Goal: Find specific page/section: Find specific page/section

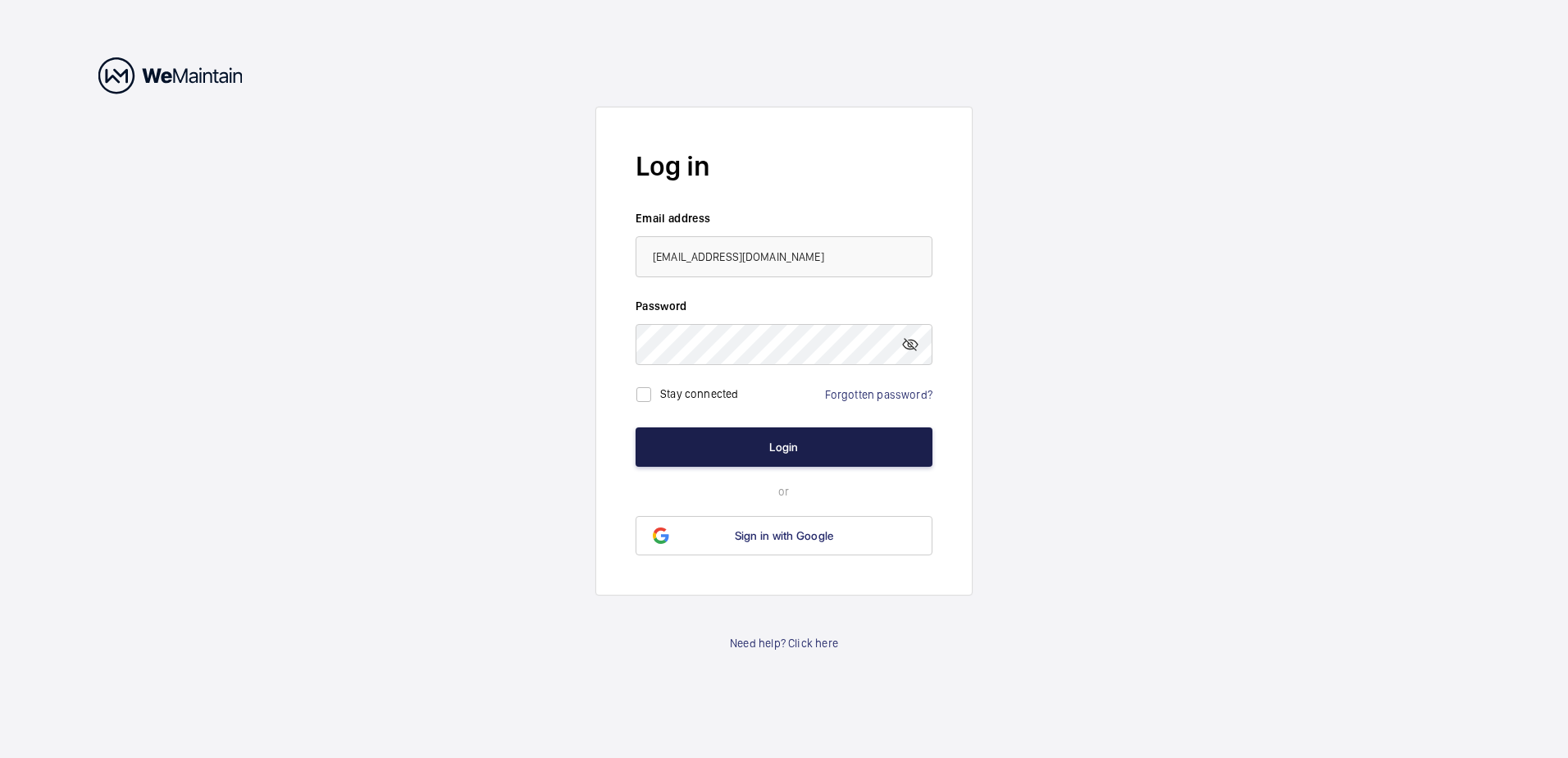
click at [815, 449] on button "Login" at bounding box center [784, 447] width 297 height 39
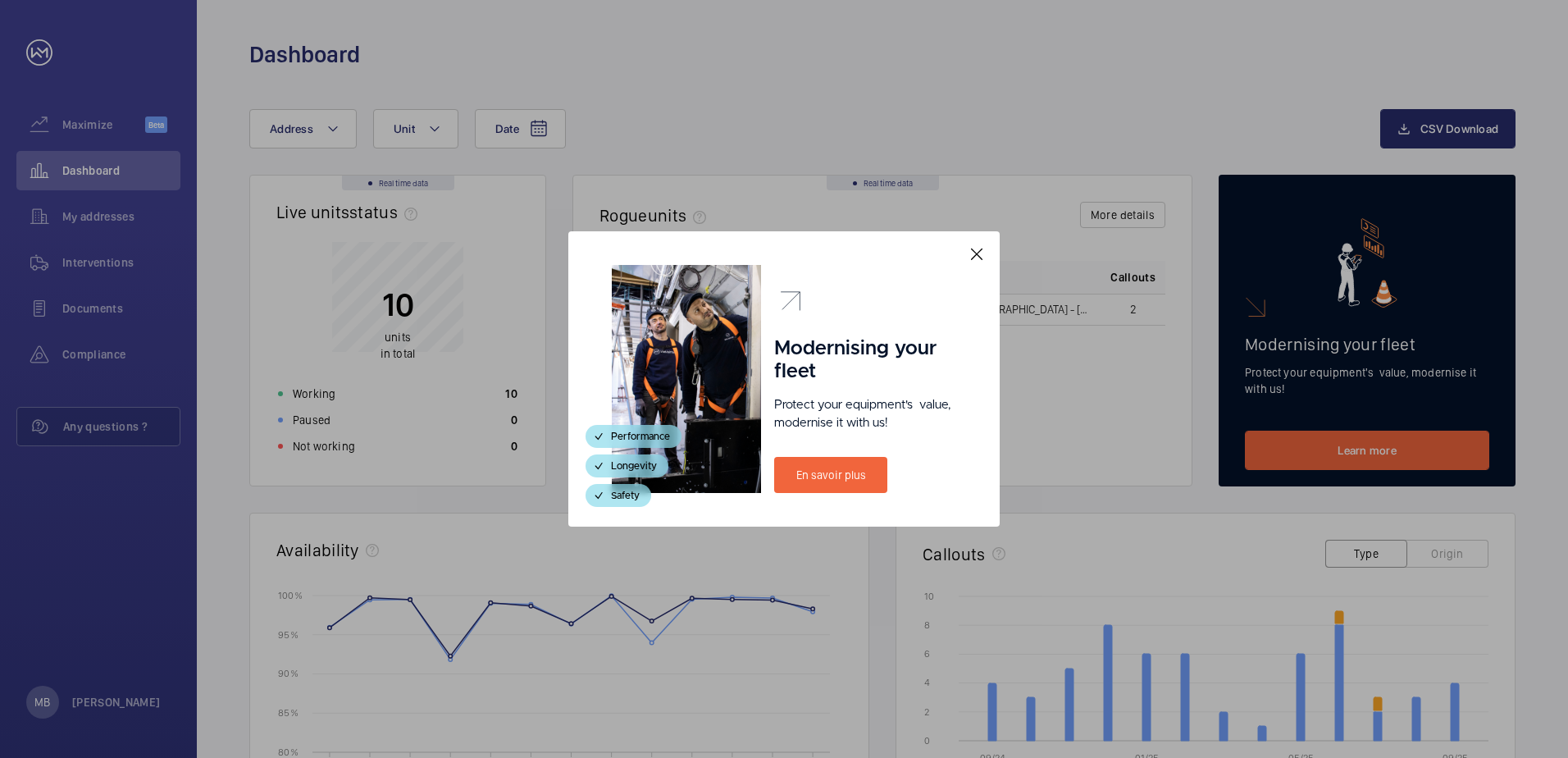
click at [976, 253] on mat-icon at bounding box center [976, 254] width 20 height 20
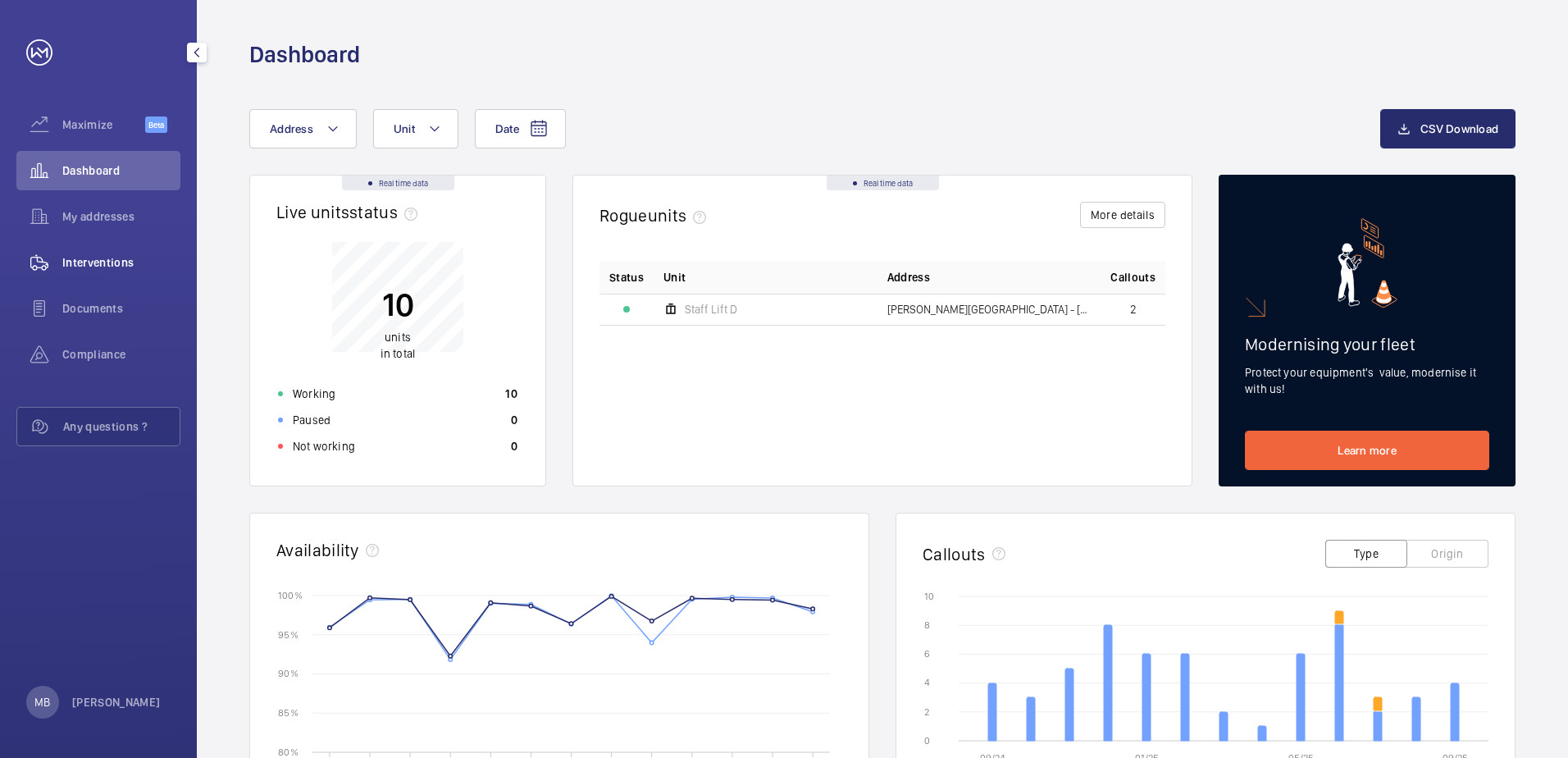
click at [90, 258] on span "Interventions" at bounding box center [121, 262] width 118 height 16
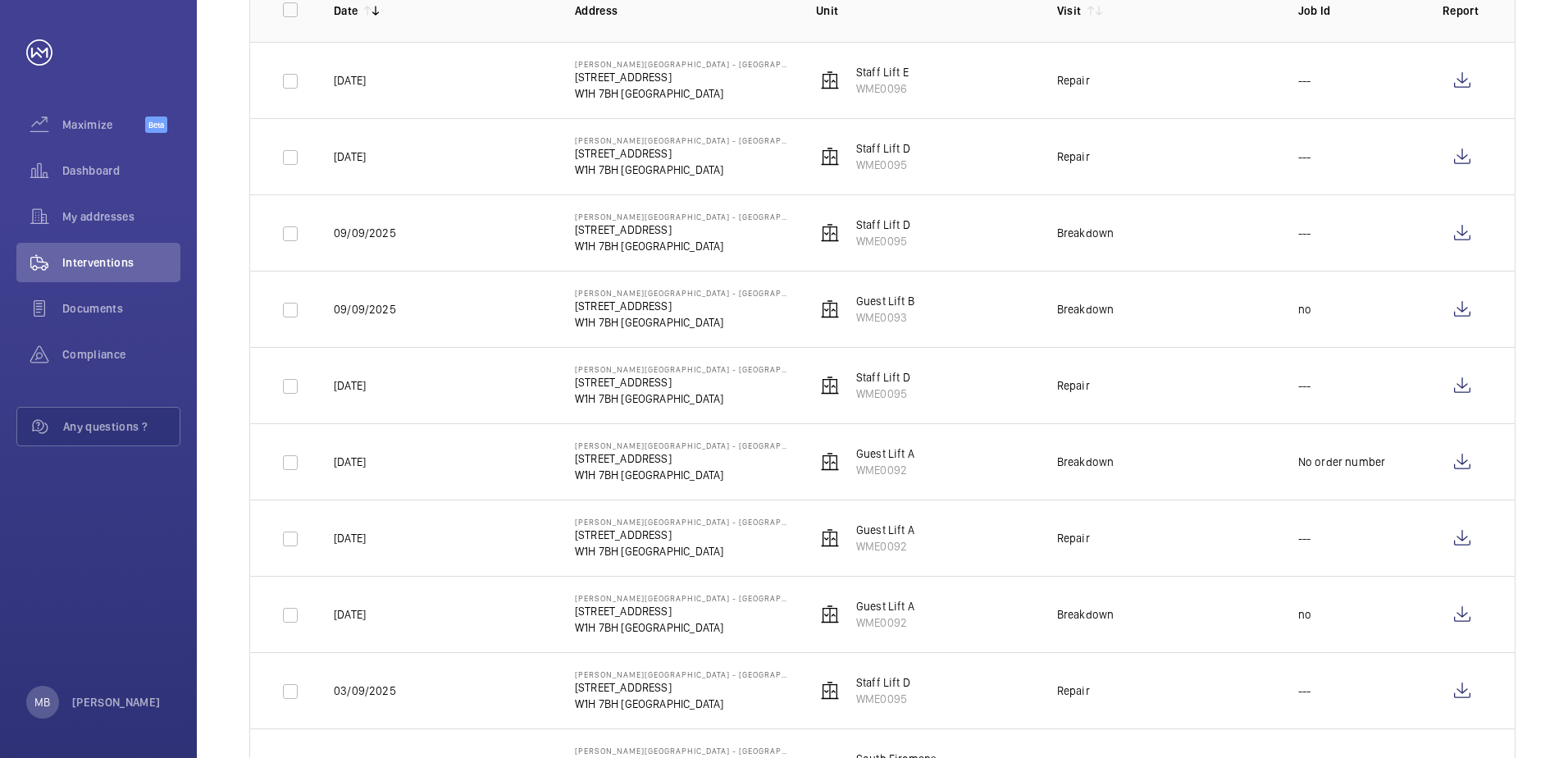
scroll to position [246, 0]
